Goal: Task Accomplishment & Management: Manage account settings

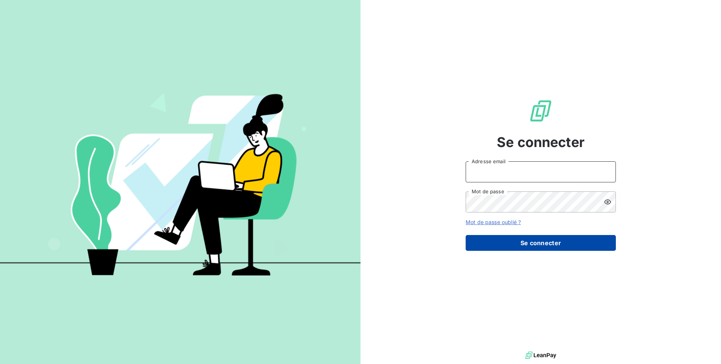
type input "[EMAIL_ADDRESS][DOMAIN_NAME]"
click at [531, 239] on button "Se connecter" at bounding box center [541, 243] width 150 height 16
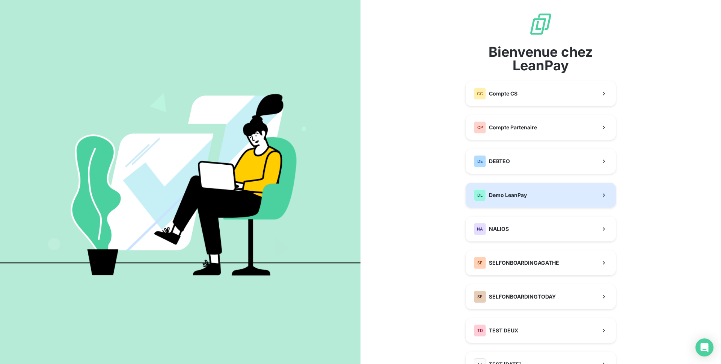
click at [514, 193] on span "Demo LeanPay" at bounding box center [508, 195] width 38 height 8
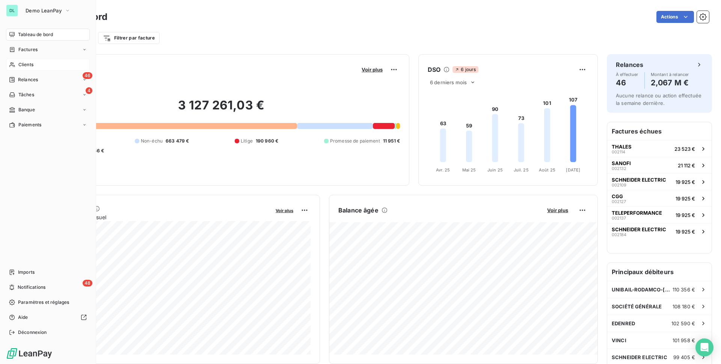
click at [19, 63] on span "Clients" at bounding box center [25, 64] width 15 height 7
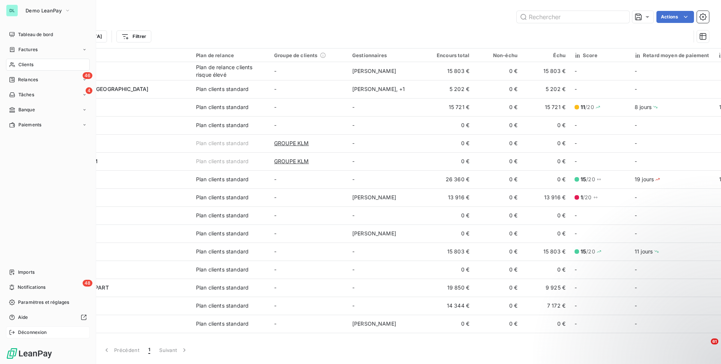
click at [34, 336] on div "Déconnexion" at bounding box center [48, 332] width 84 height 12
